Goal: Information Seeking & Learning: Find specific fact

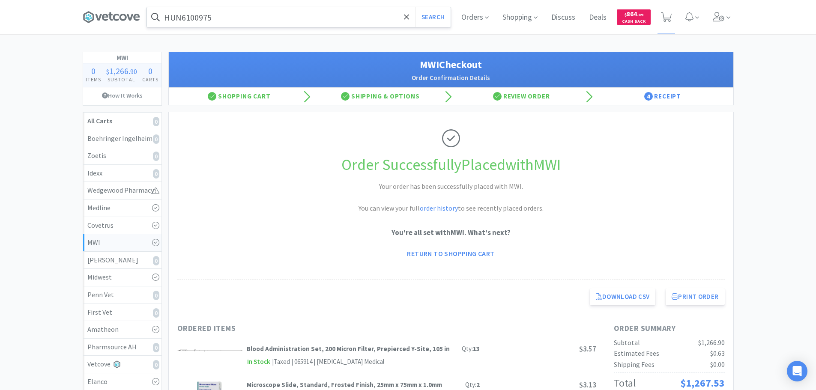
click at [293, 15] on input "HUN6100975" at bounding box center [299, 17] width 304 height 20
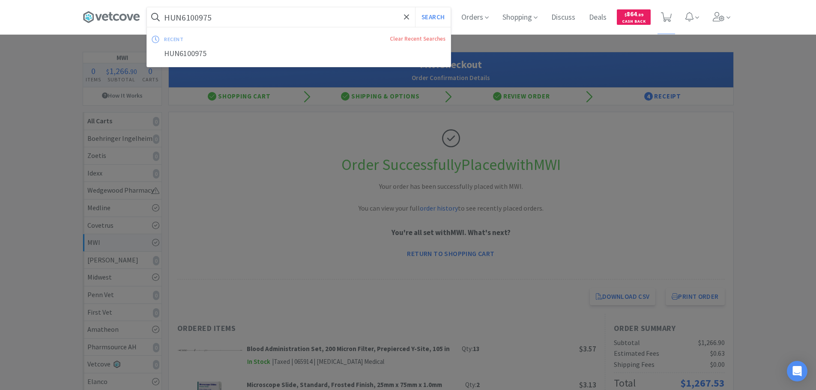
paste input "Labels - [MEDICAL_DATA]"
click at [415, 7] on button "Search" at bounding box center [433, 17] width 36 height 20
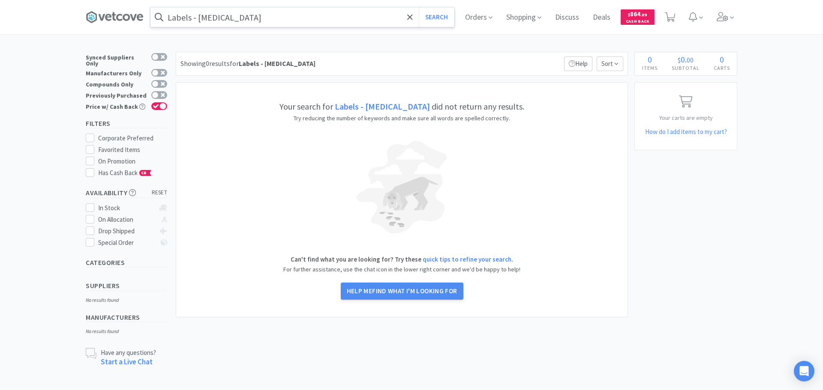
click at [192, 21] on input "Labels - [MEDICAL_DATA]" at bounding box center [302, 17] width 304 height 20
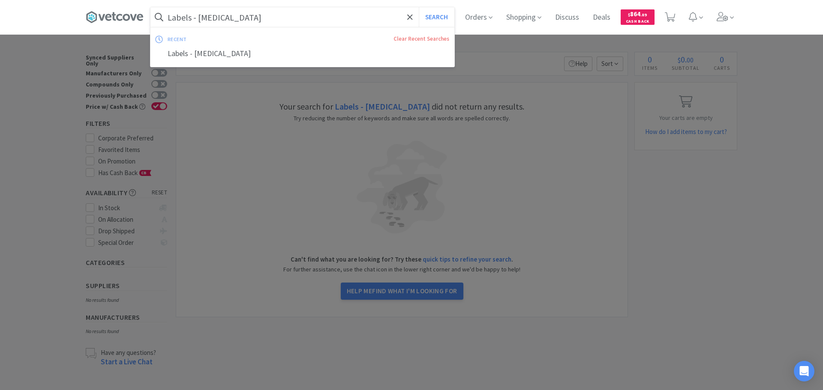
click at [198, 18] on input "Labels - [MEDICAL_DATA]" at bounding box center [302, 17] width 304 height 20
drag, startPoint x: 196, startPoint y: 17, endPoint x: 151, endPoint y: 17, distance: 45.0
click at [151, 17] on form "Labels - [MEDICAL_DATA] Search" at bounding box center [302, 17] width 304 height 20
click at [185, 15] on input "Labels - [MEDICAL_DATA]" at bounding box center [302, 17] width 304 height 20
click at [196, 18] on input "Labels - [MEDICAL_DATA]" at bounding box center [302, 17] width 304 height 20
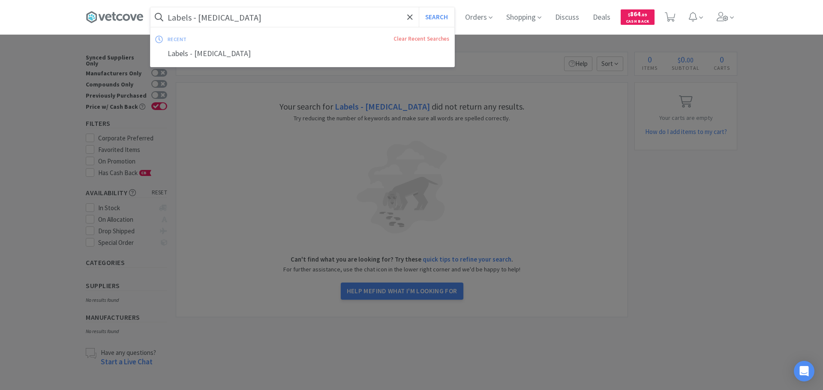
drag, startPoint x: 197, startPoint y: 17, endPoint x: 156, endPoint y: 17, distance: 40.7
click at [156, 17] on form "Labels - [MEDICAL_DATA] Search" at bounding box center [302, 17] width 304 height 20
click at [231, 16] on input "Labels - [MEDICAL_DATA]" at bounding box center [302, 17] width 304 height 20
drag, startPoint x: 240, startPoint y: 17, endPoint x: 191, endPoint y: 22, distance: 49.5
click at [191, 22] on input "Labels - [MEDICAL_DATA]" at bounding box center [302, 17] width 304 height 20
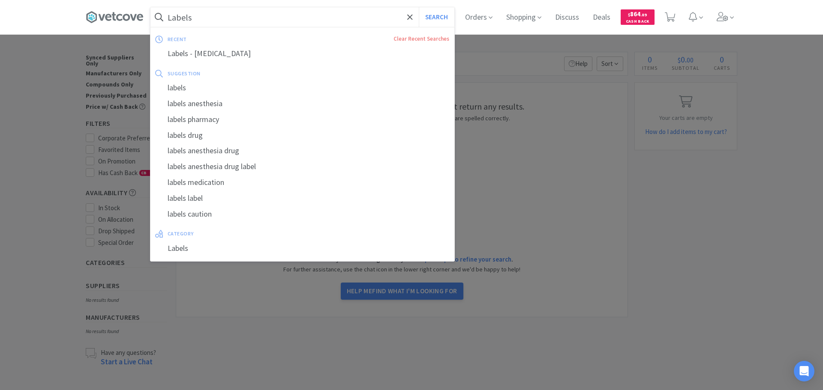
type input "Labels"
click at [419, 7] on button "Search" at bounding box center [437, 17] width 36 height 20
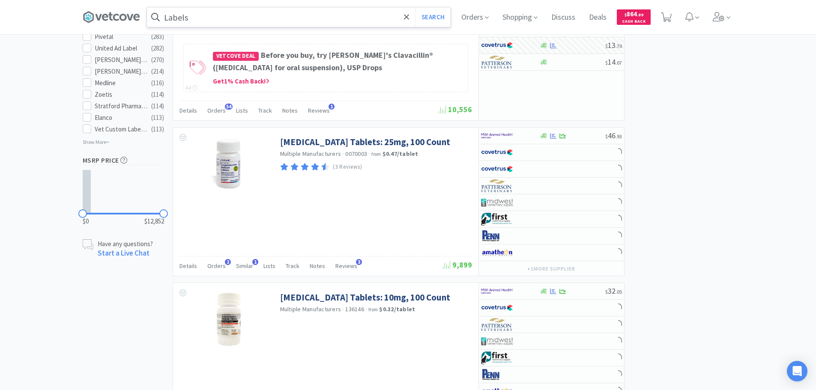
scroll to position [814, 0]
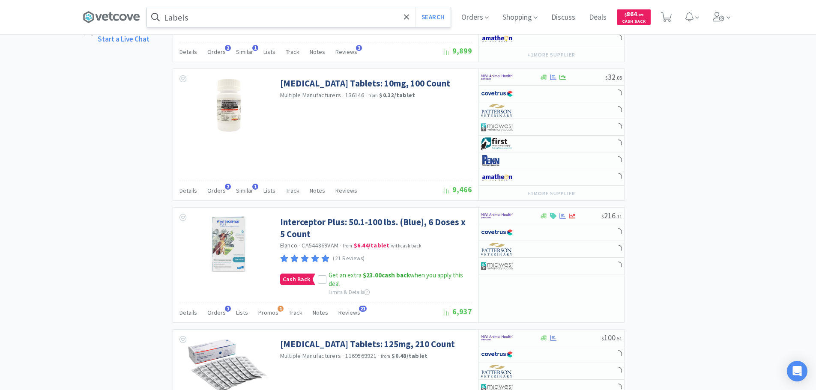
click at [255, 12] on input "Labels" at bounding box center [299, 17] width 304 height 20
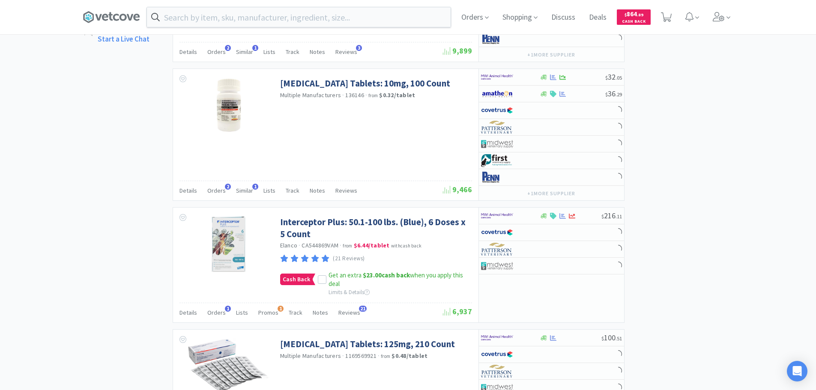
click at [590, 81] on div at bounding box center [408, 195] width 816 height 390
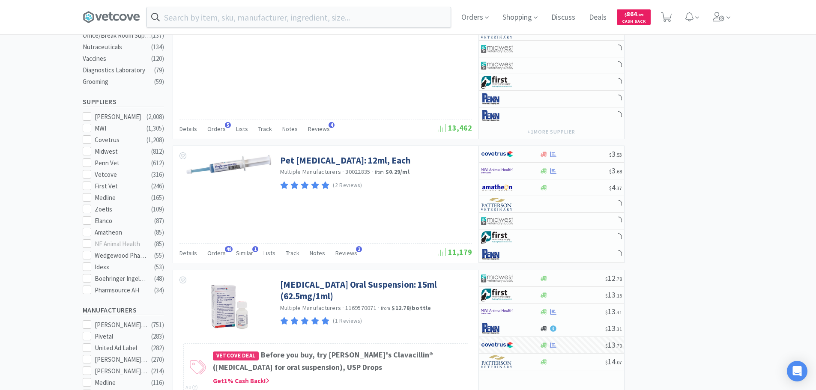
scroll to position [0, 0]
